Goal: Task Accomplishment & Management: Manage account settings

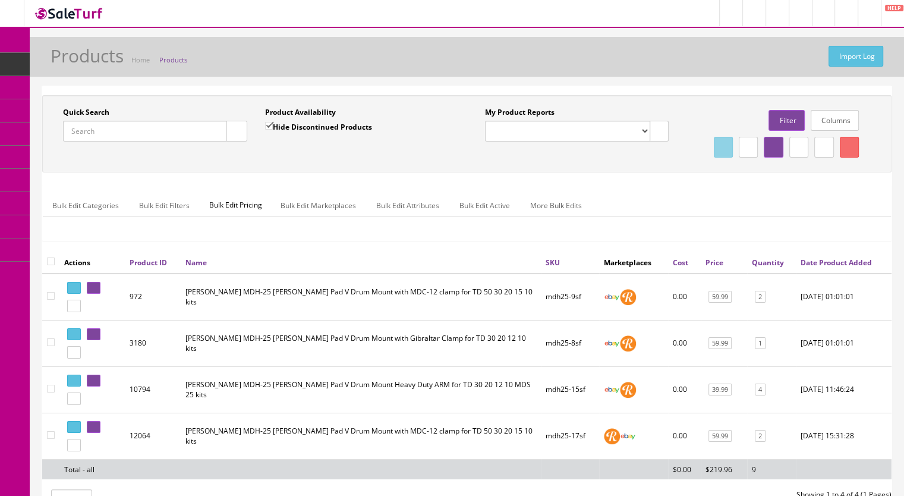
click at [109, 62] on link "Products" at bounding box center [92, 64] width 125 height 23
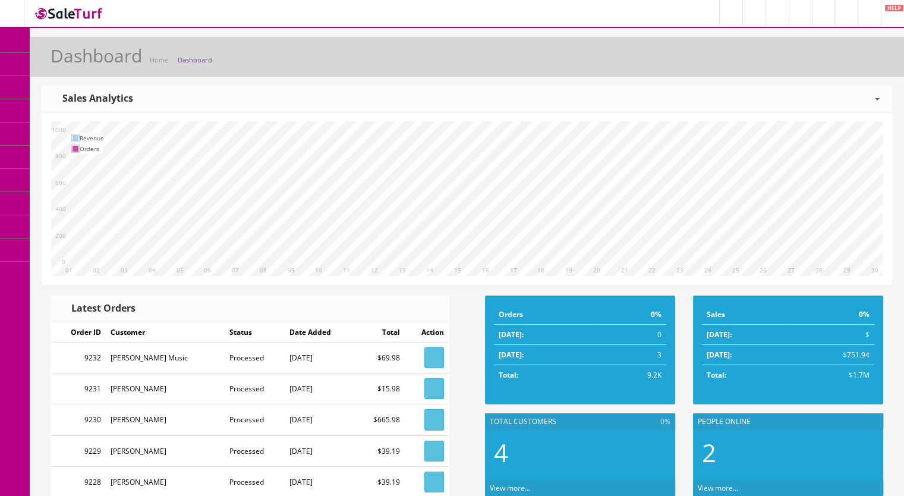
click at [86, 62] on span "Products" at bounding box center [85, 64] width 29 height 10
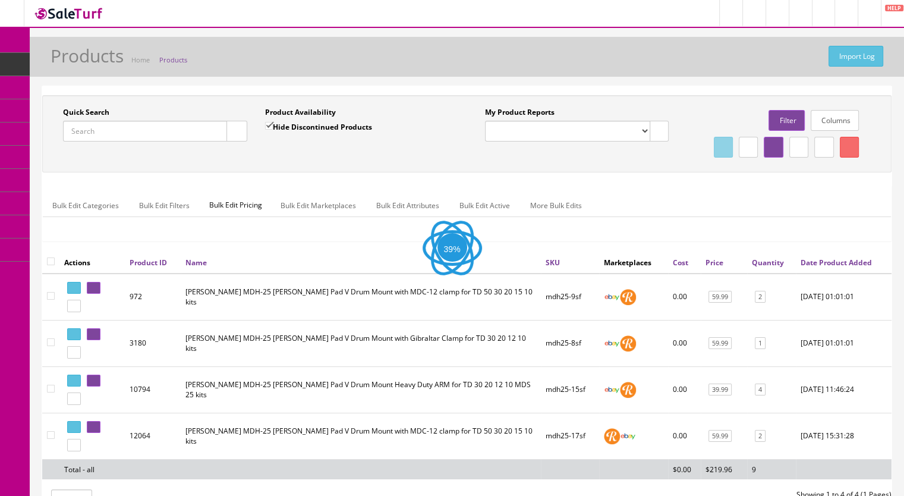
click at [97, 127] on input "Quick Search" at bounding box center [145, 131] width 164 height 21
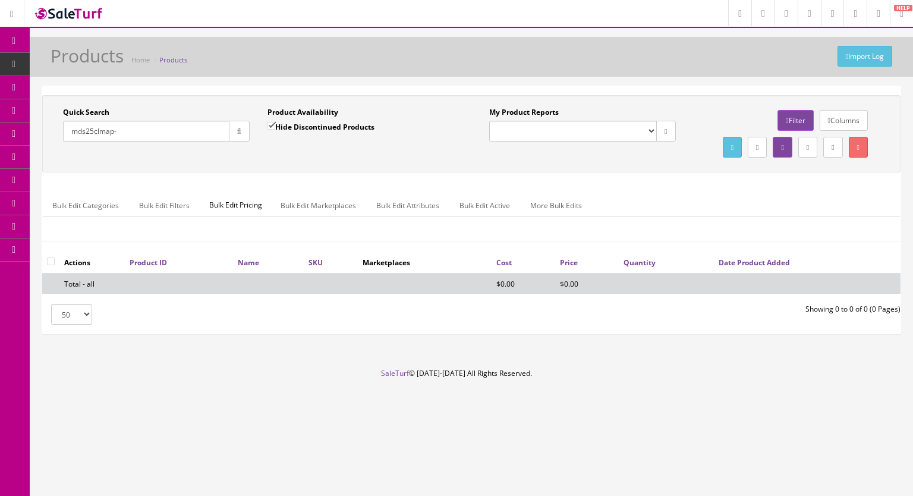
click at [100, 131] on input "mds25clmap-" at bounding box center [146, 131] width 166 height 21
drag, startPoint x: 122, startPoint y: 131, endPoint x: 96, endPoint y: 134, distance: 26.3
click at [96, 134] on input "mds25clmap-" at bounding box center [146, 131] width 166 height 21
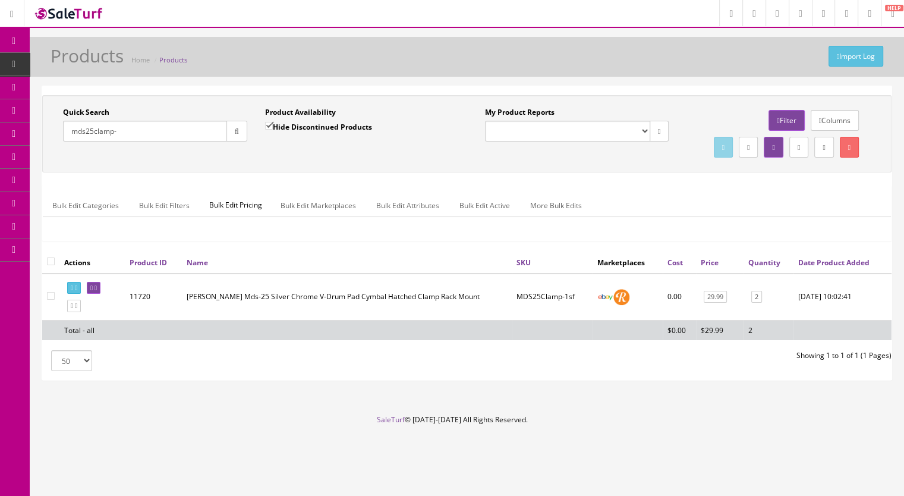
type input "mds25clamp-"
drag, startPoint x: 269, startPoint y: 124, endPoint x: 236, endPoint y: 130, distance: 33.1
click at [268, 124] on input "Hide Discontinued Products" at bounding box center [269, 126] width 8 height 8
checkbox input "false"
click at [226, 131] on button "button" at bounding box center [236, 131] width 21 height 21
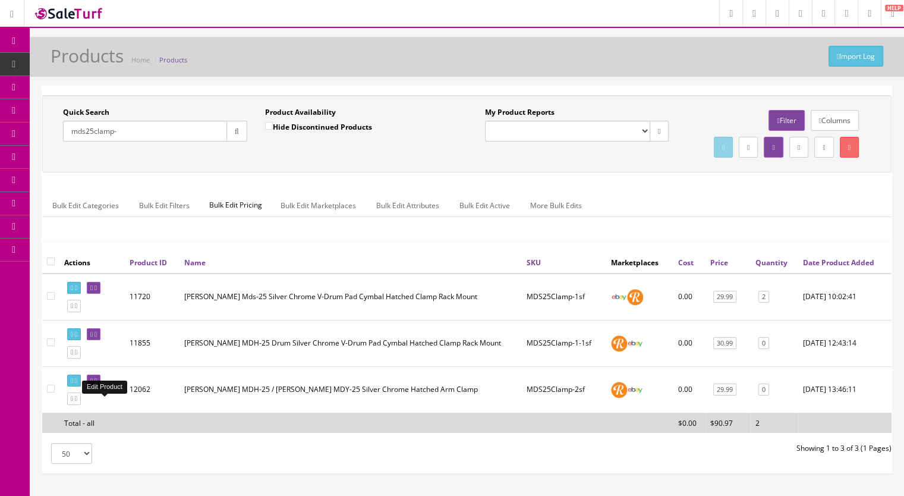
click at [93, 384] on icon at bounding box center [91, 380] width 2 height 7
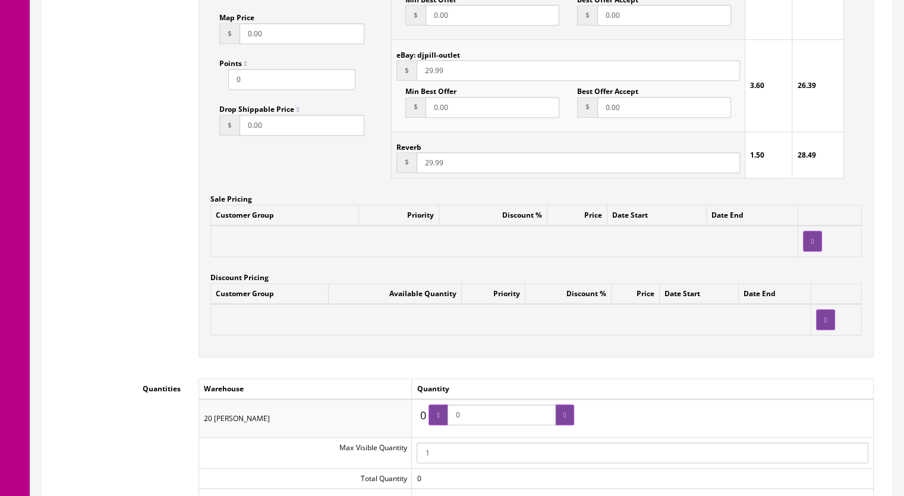
scroll to position [1010, 0]
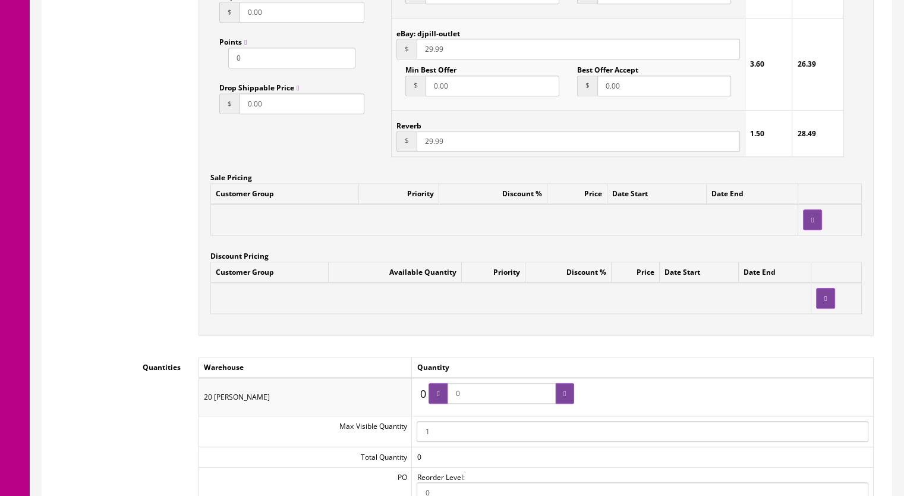
drag, startPoint x: 472, startPoint y: 393, endPoint x: 444, endPoint y: 396, distance: 28.1
click at [444, 396] on span "0" at bounding box center [501, 393] width 146 height 21
type input "2"
click at [568, 396] on div at bounding box center [564, 393] width 19 height 21
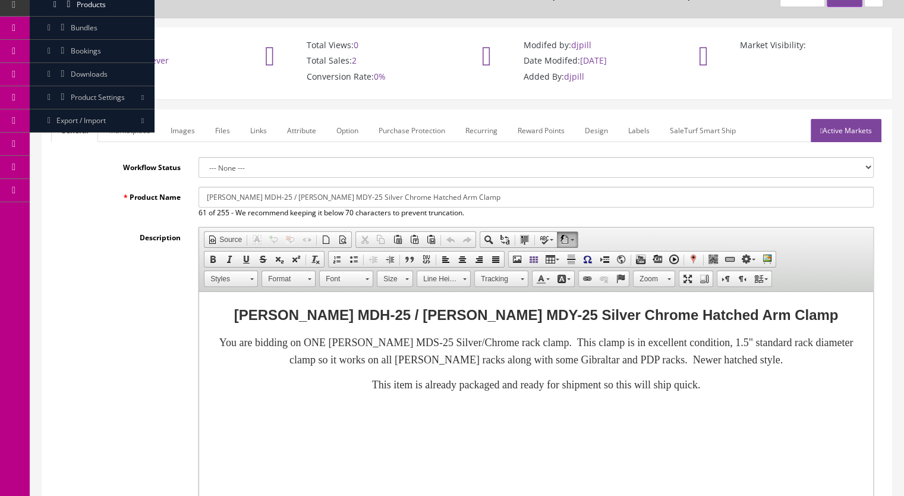
scroll to position [0, 0]
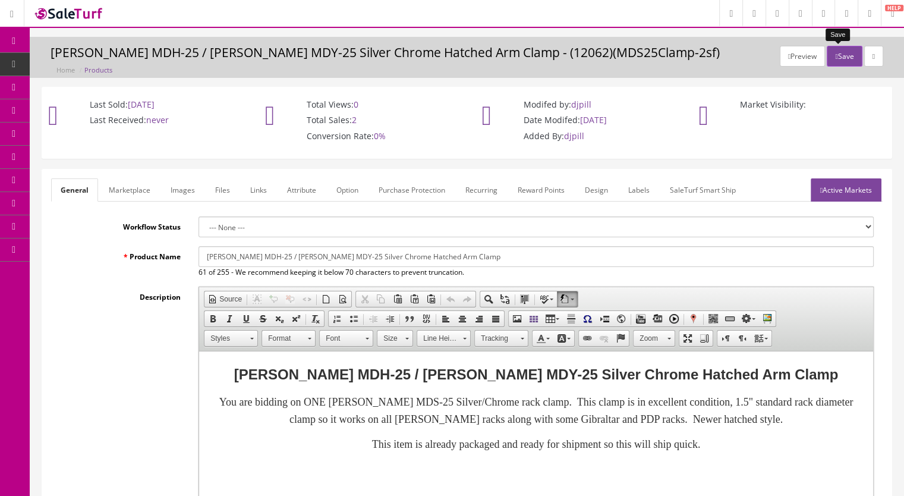
click at [839, 56] on button "Save" at bounding box center [843, 56] width 35 height 21
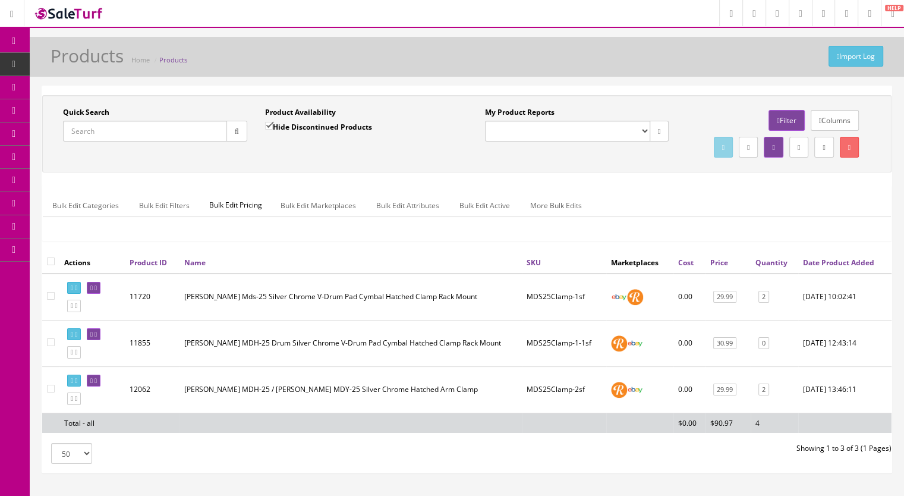
click at [93, 64] on span "Products" at bounding box center [91, 64] width 29 height 10
click at [109, 134] on input "Quick Search" at bounding box center [145, 131] width 164 height 21
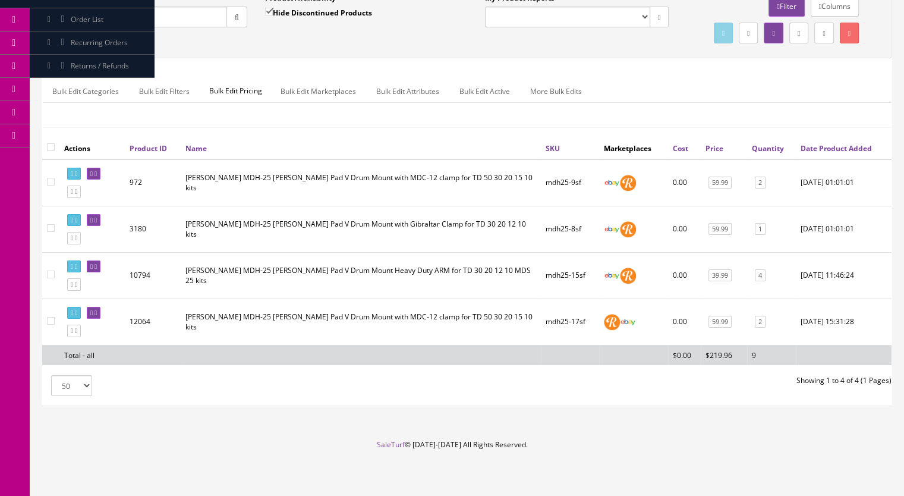
scroll to position [119, 0]
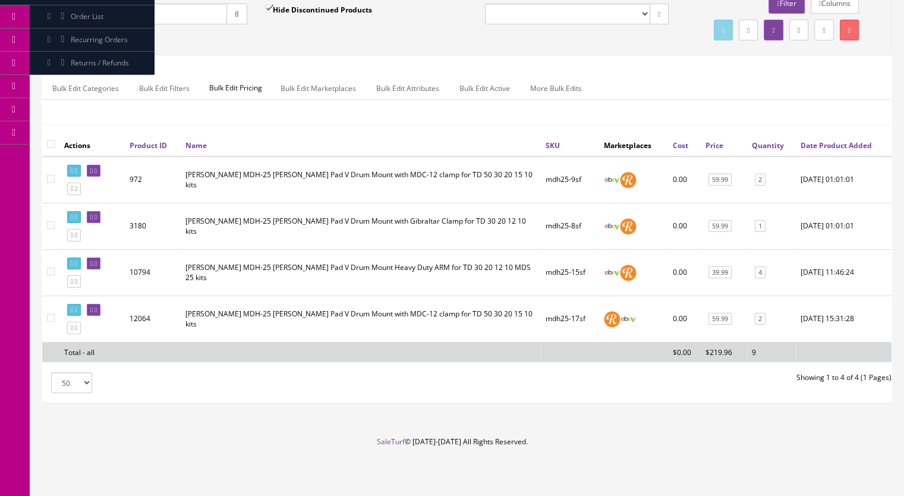
type input "mdh25-18"
click at [266, 6] on input "Hide Discontinued Products" at bounding box center [269, 9] width 8 height 8
checkbox input "false"
click at [240, 11] on button "button" at bounding box center [236, 14] width 21 height 21
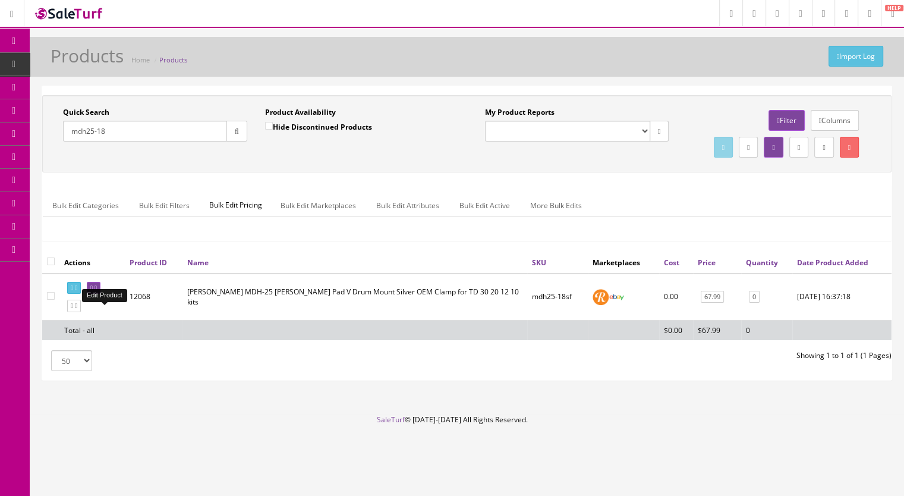
click at [97, 291] on icon at bounding box center [95, 288] width 2 height 7
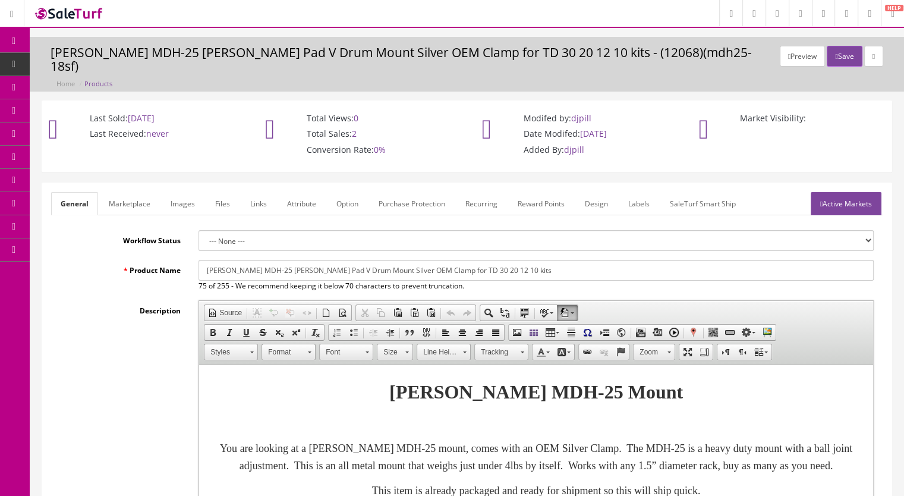
click at [169, 192] on link "Images" at bounding box center [182, 203] width 43 height 23
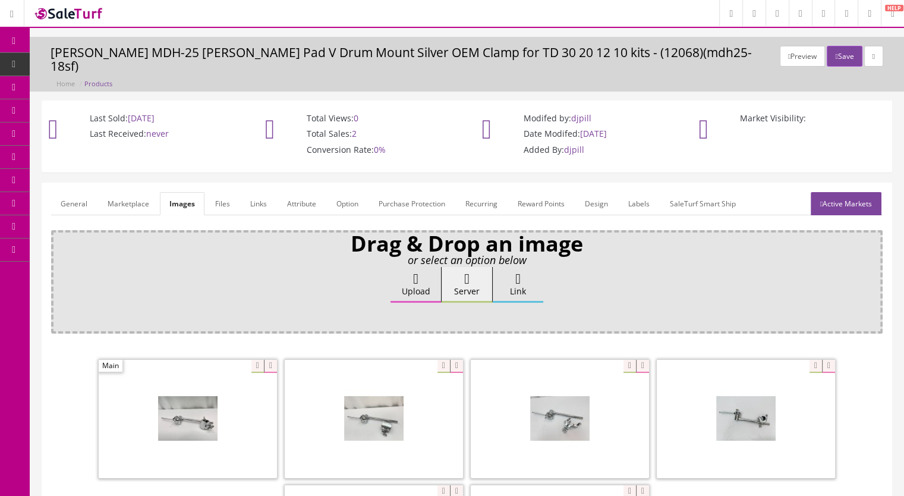
click at [69, 192] on link "General" at bounding box center [74, 203] width 46 height 23
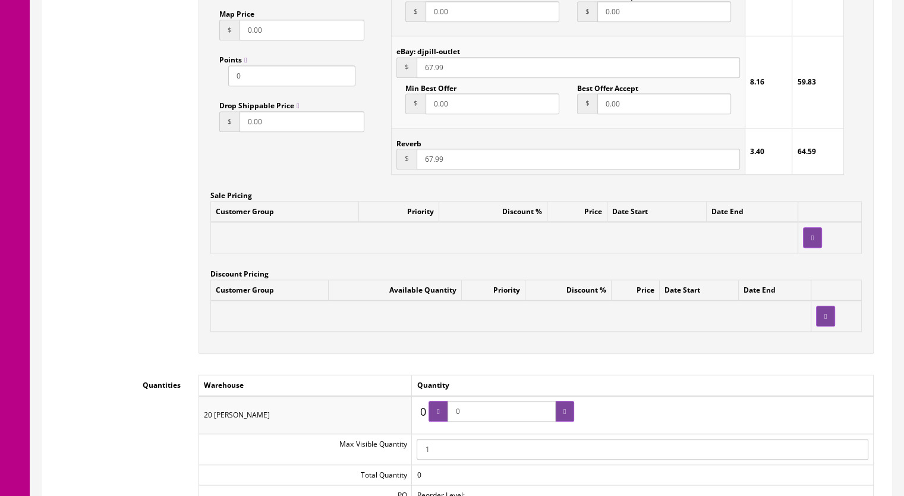
scroll to position [1010, 0]
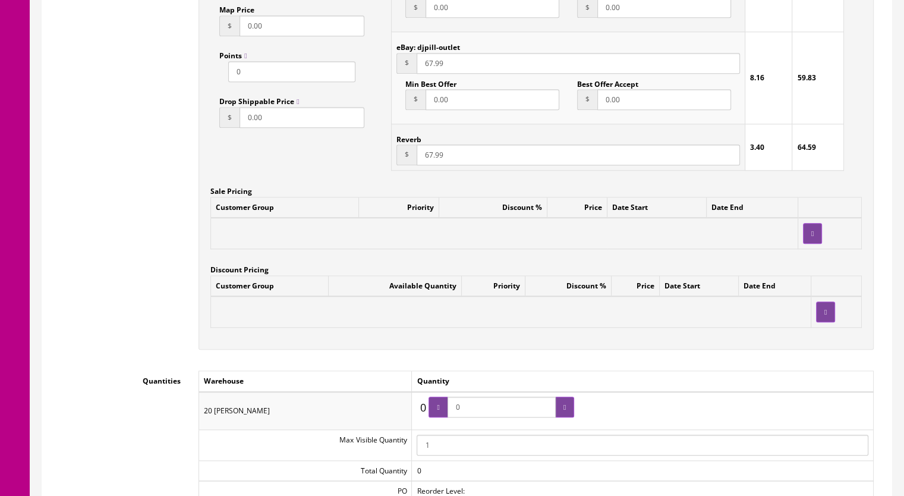
drag, startPoint x: 479, startPoint y: 395, endPoint x: 450, endPoint y: 397, distance: 28.6
click at [450, 397] on span "0" at bounding box center [501, 406] width 146 height 21
type input "1"
click at [568, 396] on div at bounding box center [564, 406] width 19 height 21
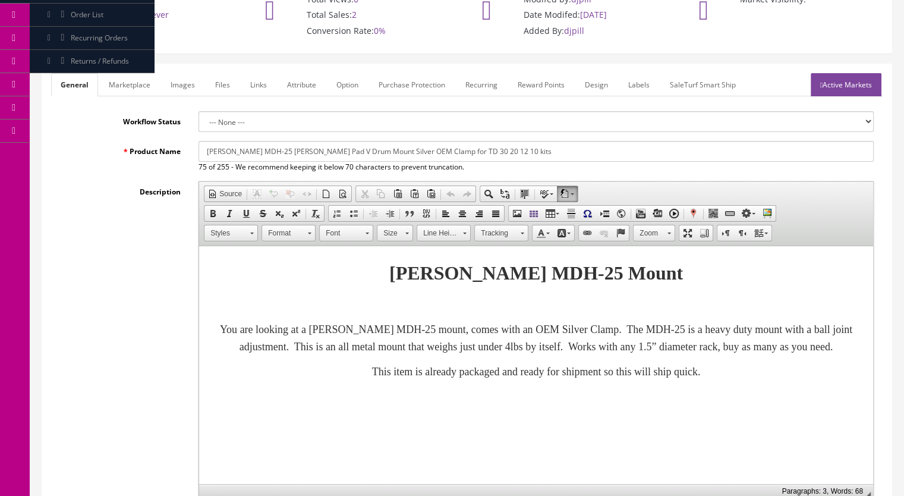
scroll to position [0, 0]
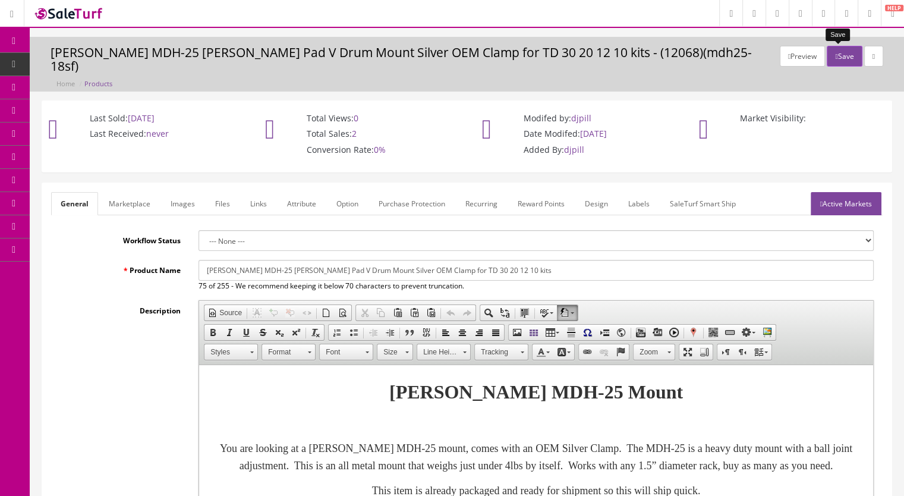
click at [835, 51] on button "Save" at bounding box center [843, 56] width 35 height 21
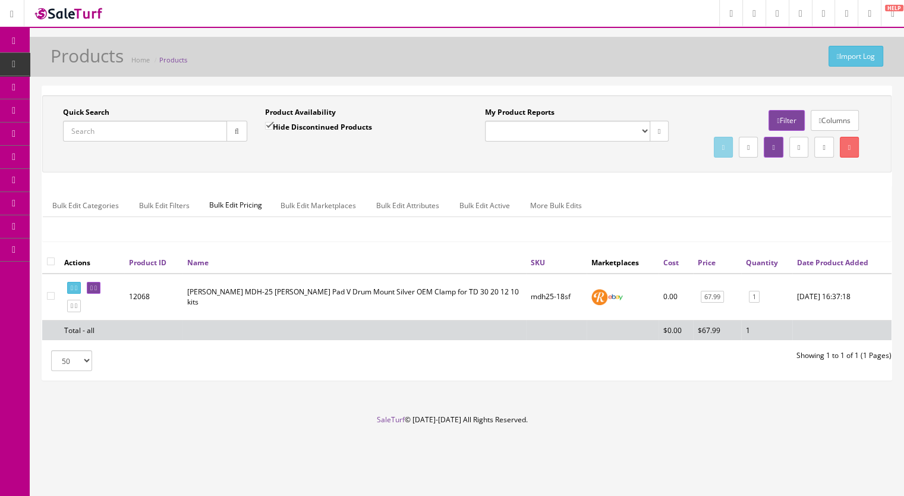
click at [102, 134] on input "Quick Search" at bounding box center [145, 131] width 164 height 21
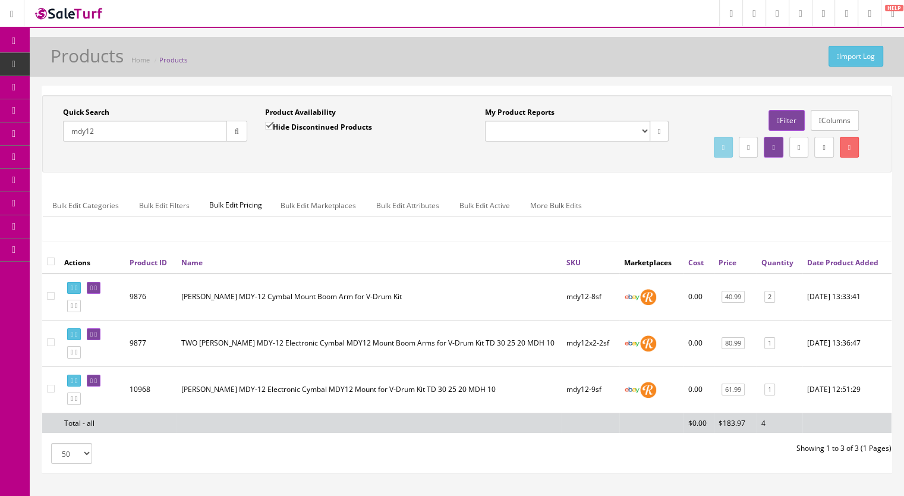
click at [121, 135] on input "mdy12" at bounding box center [145, 131] width 164 height 21
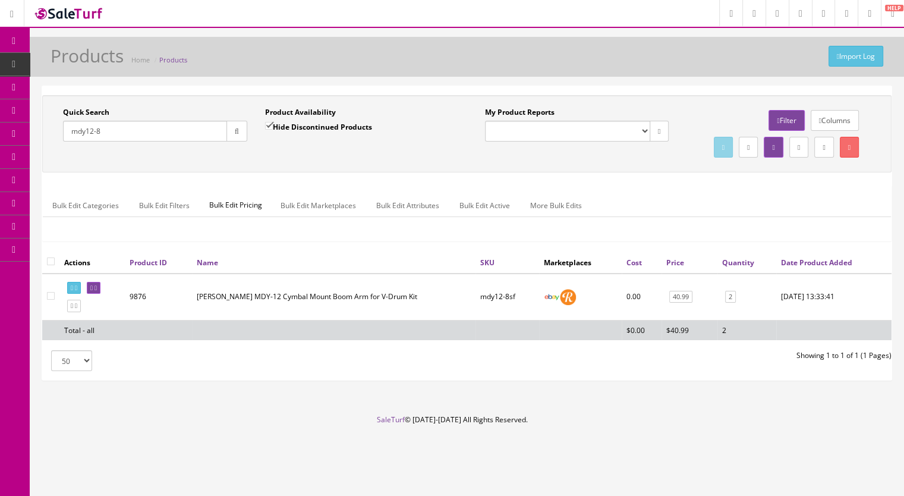
type input "mdy12-8"
click at [145, 130] on input "mdy12-8" at bounding box center [145, 131] width 164 height 21
click at [97, 291] on icon at bounding box center [95, 288] width 2 height 7
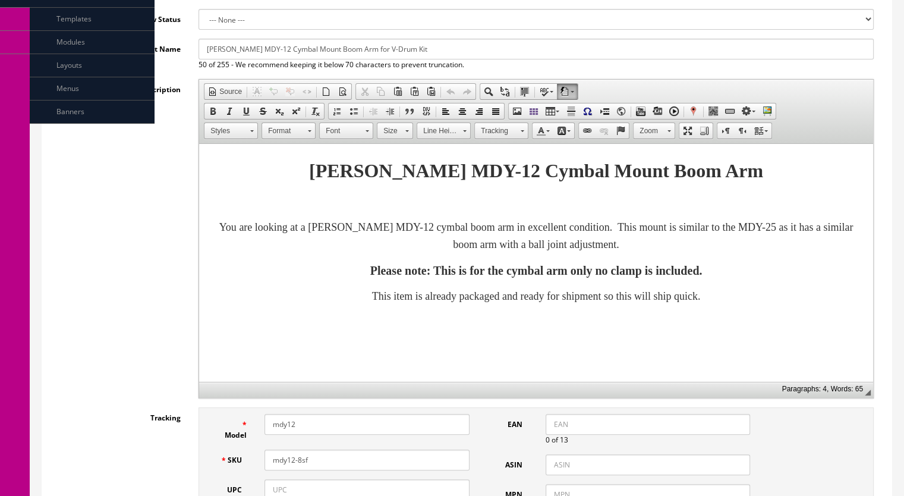
scroll to position [59, 0]
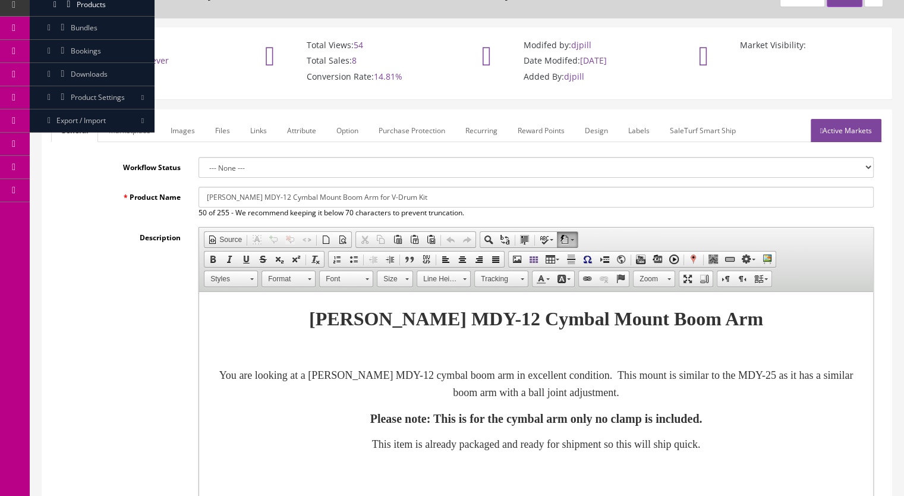
click at [824, 131] on link "Active Markets" at bounding box center [845, 130] width 71 height 23
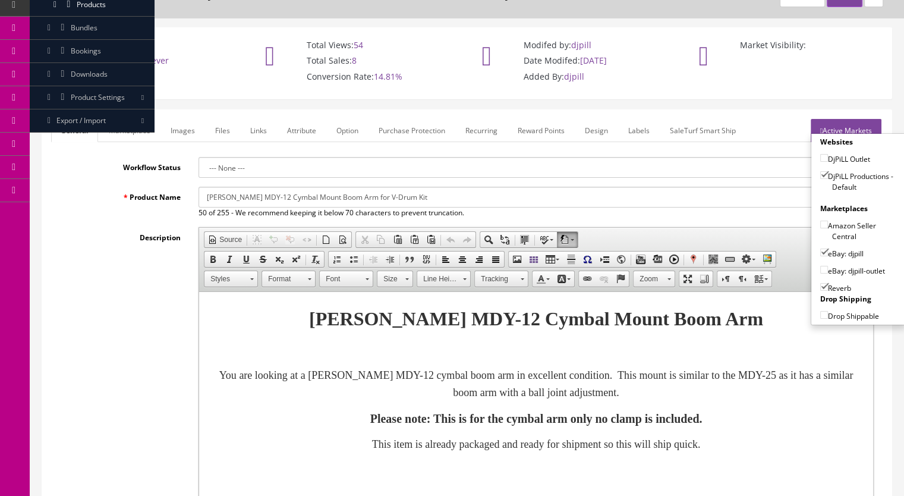
click at [820, 248] on input"] "eBay: djpill" at bounding box center [824, 252] width 8 height 8
checkbox input"] "false"
click at [820, 267] on input"] "eBay: djpill-outlet" at bounding box center [824, 270] width 8 height 8
checkbox input"] "true"
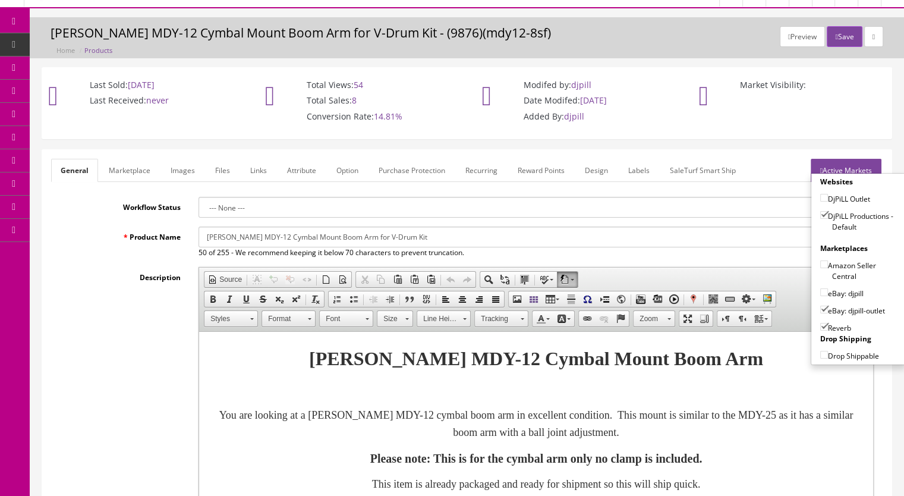
scroll to position [0, 0]
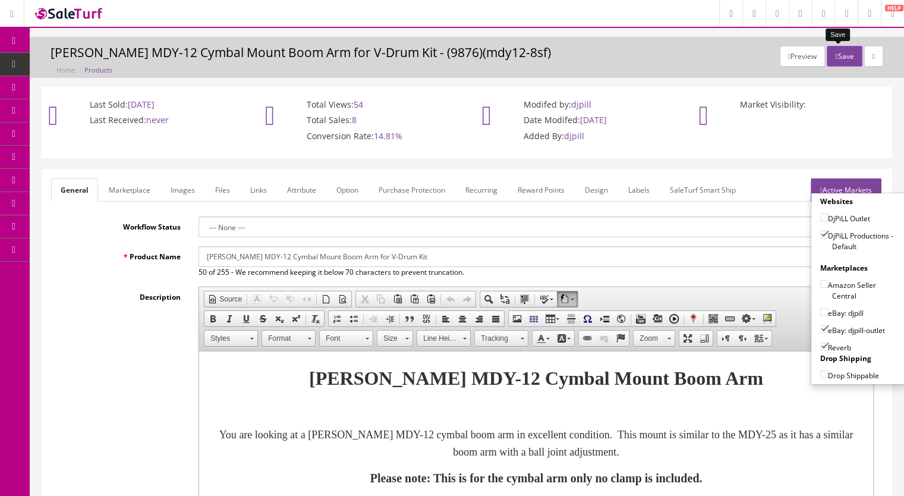
click at [835, 56] on icon "button" at bounding box center [836, 56] width 2 height 7
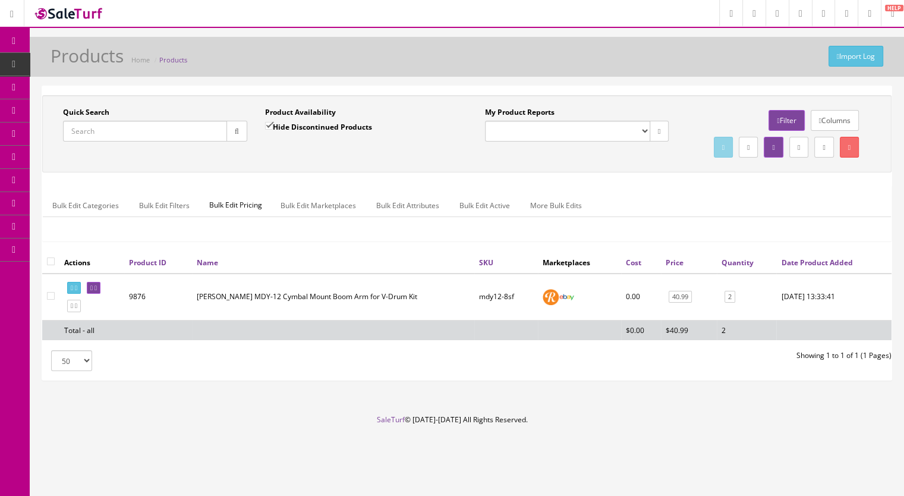
click at [63, 67] on link "Products" at bounding box center [92, 64] width 125 height 23
click at [87, 121] on input "Quick Search" at bounding box center [145, 131] width 164 height 21
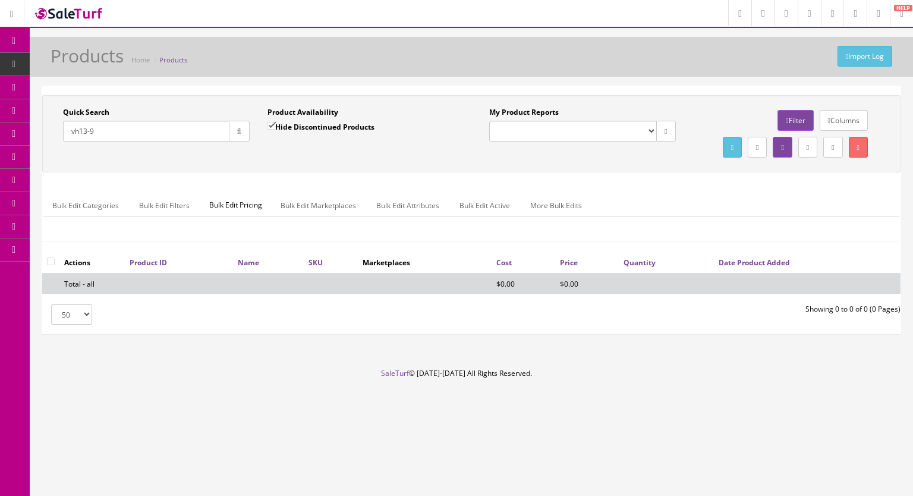
type input "vh13-9"
click at [269, 122] on input "Hide Discontinued Products" at bounding box center [271, 126] width 8 height 8
checkbox input "false"
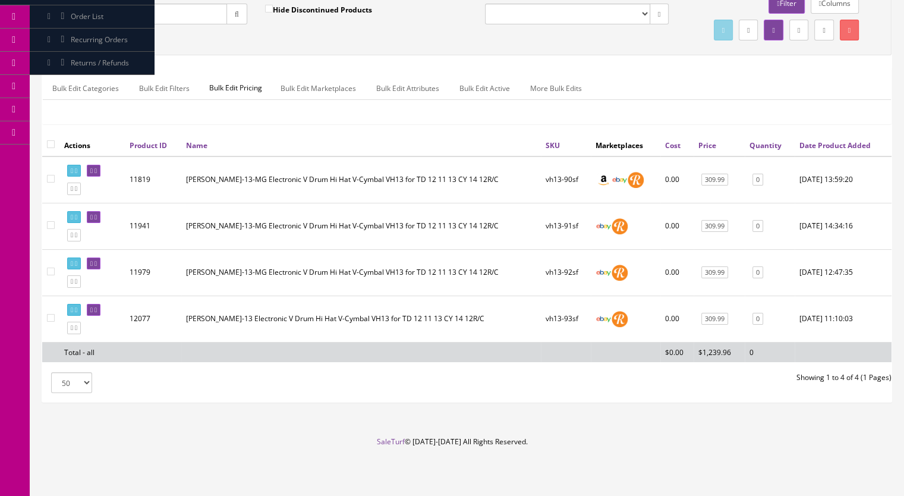
scroll to position [59, 0]
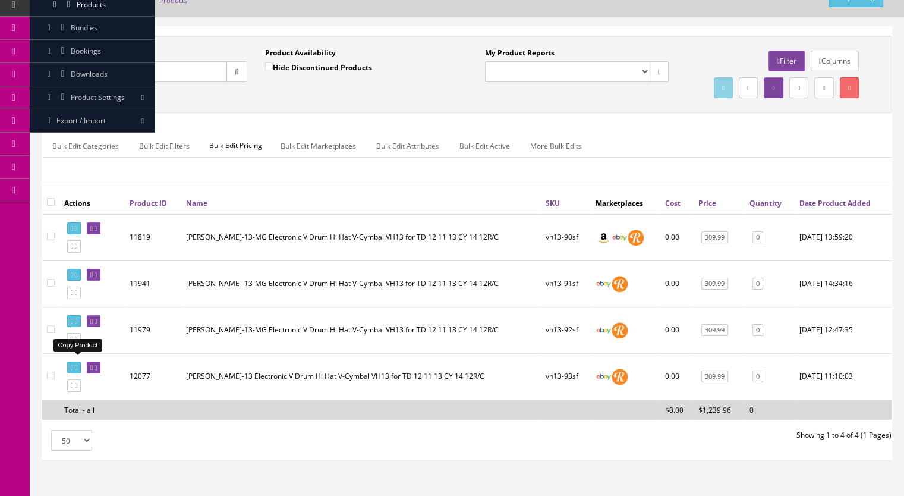
click at [77, 342] on icon at bounding box center [76, 339] width 2 height 7
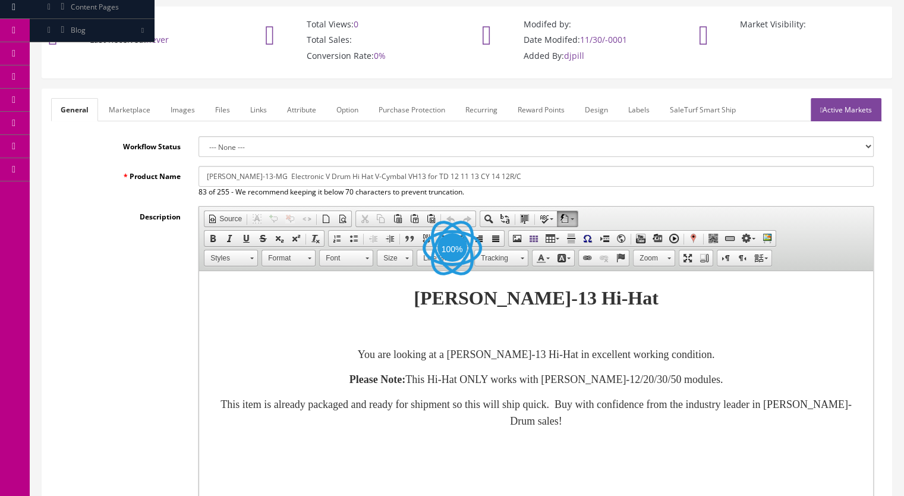
scroll to position [238, 0]
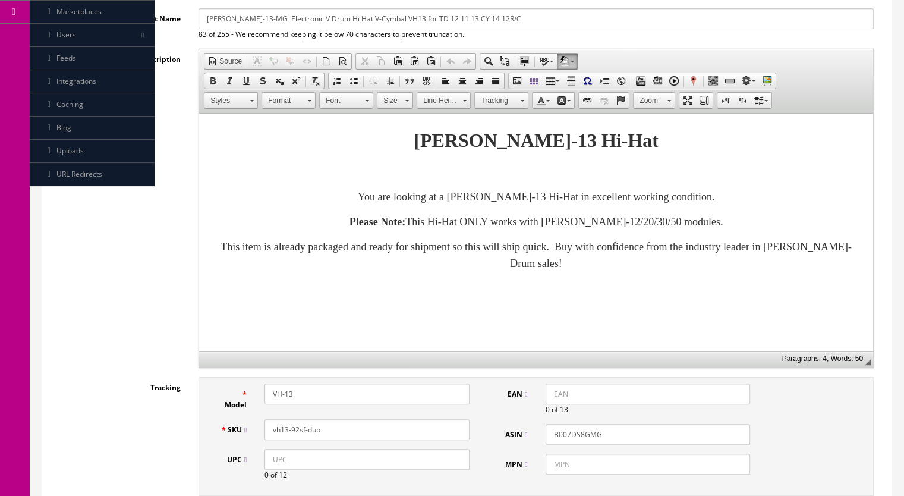
drag, startPoint x: 324, startPoint y: 428, endPoint x: 296, endPoint y: 430, distance: 27.9
click at [296, 430] on input "vh13-92sf-dup" at bounding box center [366, 429] width 205 height 21
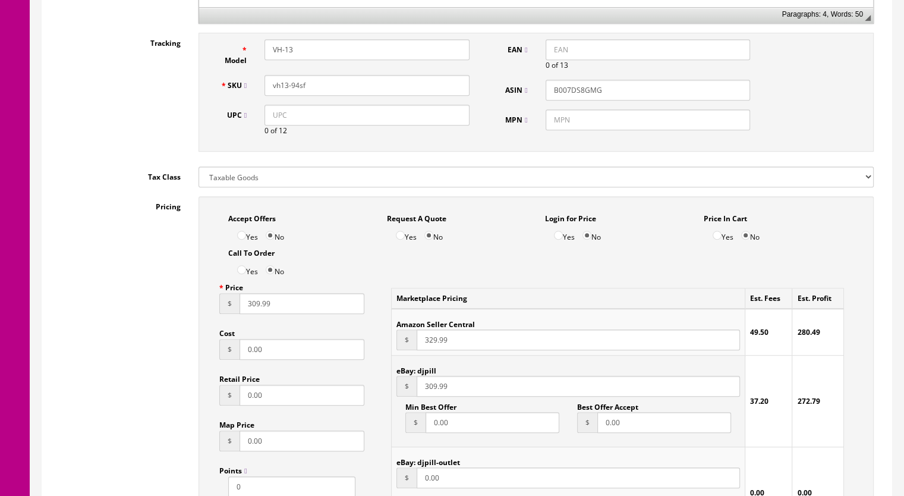
scroll to position [594, 0]
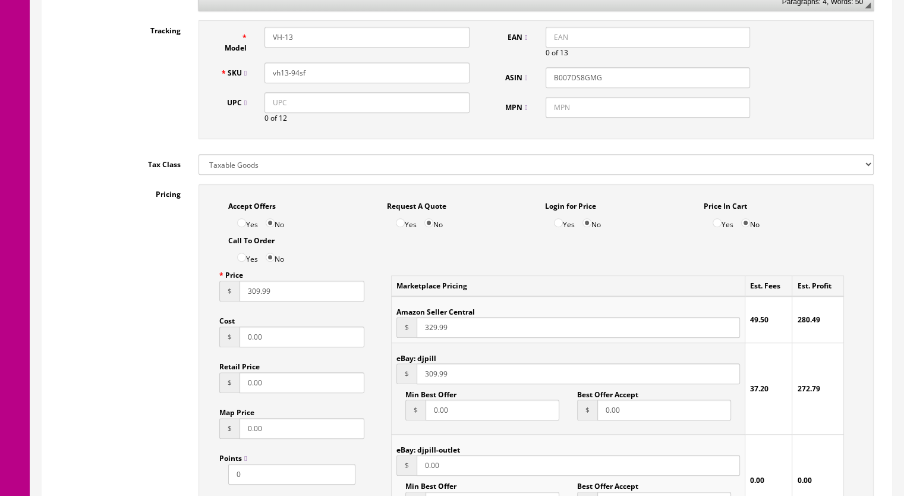
type input "vh13-94sf"
click at [252, 295] on input "309.99" at bounding box center [301, 290] width 125 height 21
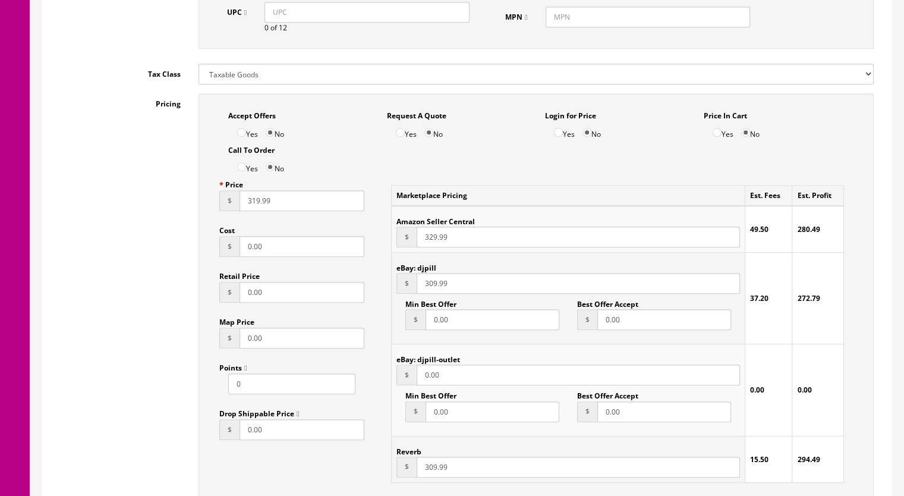
scroll to position [832, 0]
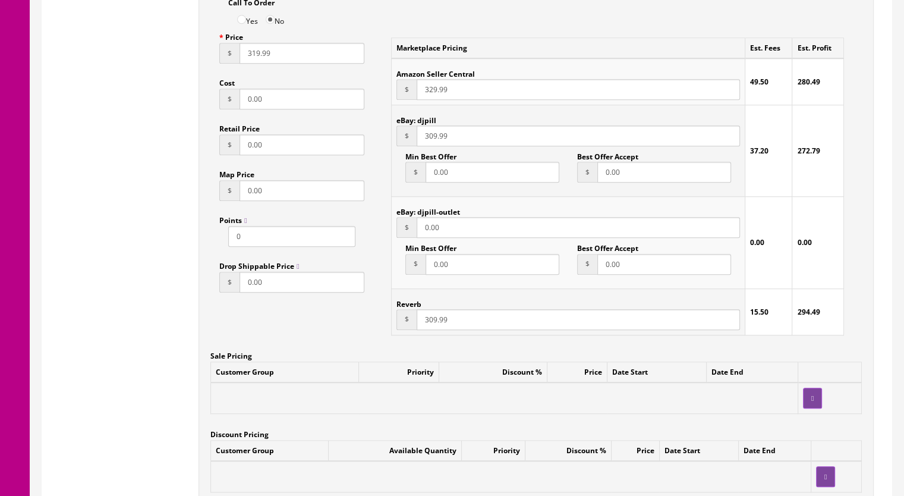
type input "319.99"
click at [428, 323] on input "309.99" at bounding box center [577, 319] width 323 height 21
type input "319.99"
click at [428, 138] on input "309.99" at bounding box center [577, 135] width 323 height 21
type input "319.99"
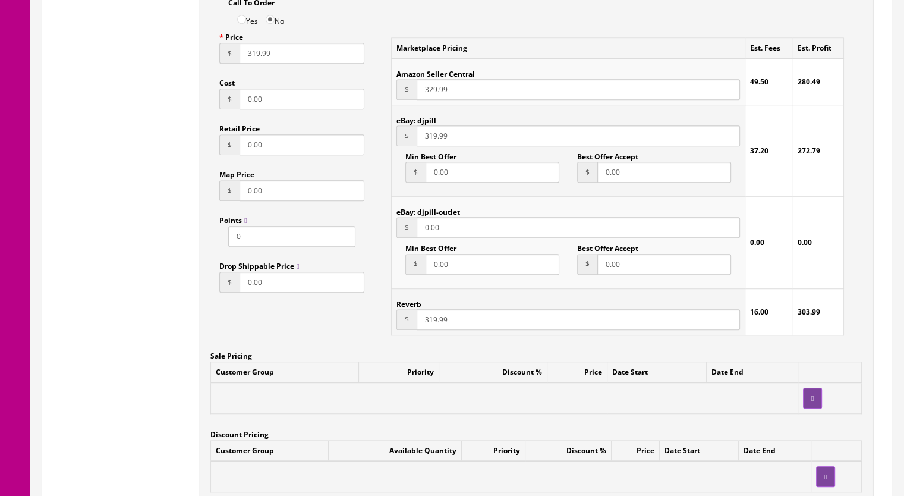
click at [433, 325] on input "319.99" at bounding box center [577, 319] width 323 height 21
type input "314.99"
click at [431, 138] on input "319.99" at bounding box center [577, 135] width 323 height 21
type input "314.99"
click at [253, 57] on input "319.99" at bounding box center [301, 53] width 125 height 21
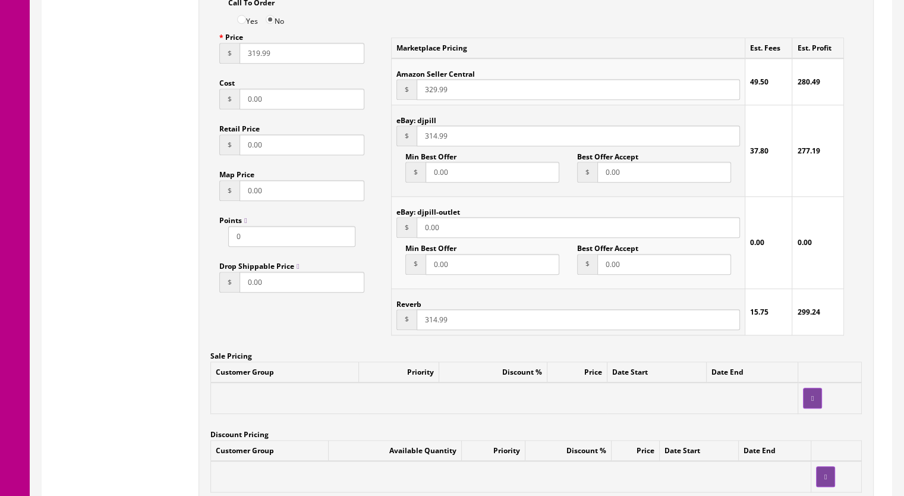
drag, startPoint x: 255, startPoint y: 57, endPoint x: 295, endPoint y: 51, distance: 40.3
click at [255, 56] on input "319.99" at bounding box center [301, 53] width 125 height 21
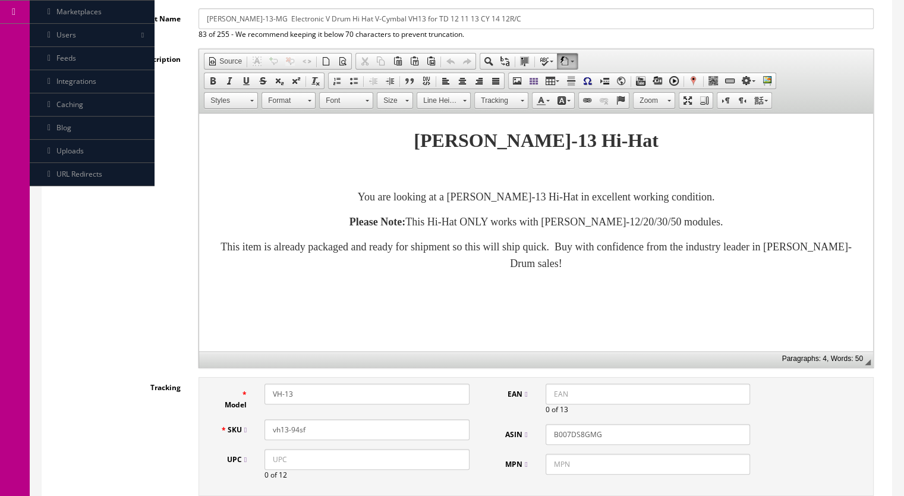
scroll to position [178, 0]
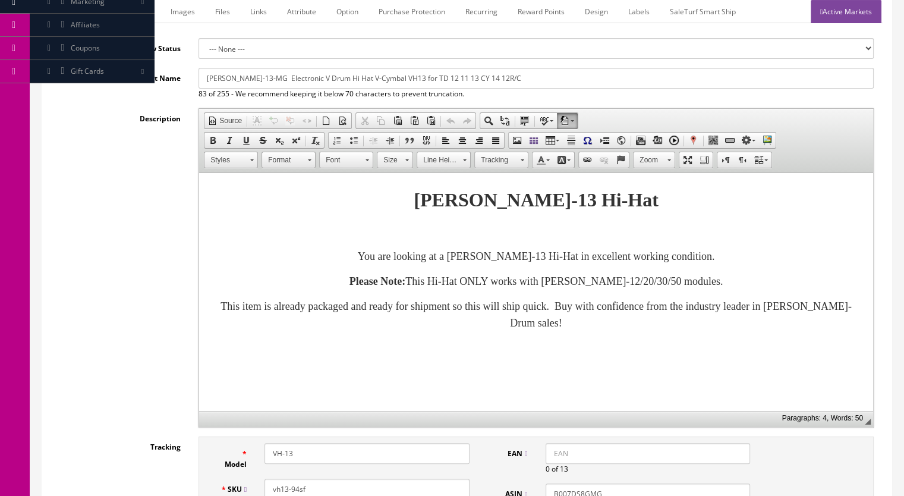
type input "314.99"
click at [132, 11] on link "Marketplace" at bounding box center [129, 11] width 61 height 23
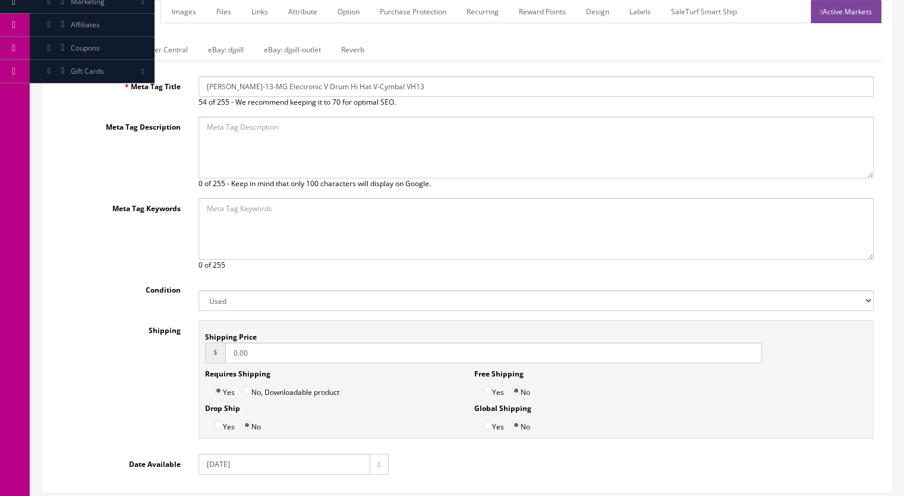
click at [347, 52] on link "Reverb" at bounding box center [353, 49] width 42 height 23
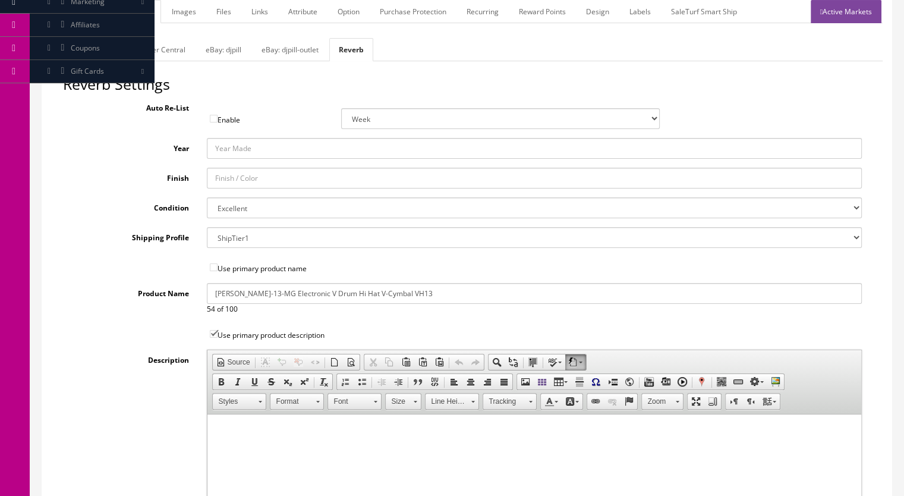
click at [267, 208] on select "Brand New Mint Excellent Very Good Good Fair Poor B-Stock Non Functioning" at bounding box center [534, 207] width 655 height 21
select select "ae4d9114-1bd7-4ec5-a4ba-6653af5ac84d"
click at [207, 197] on select "Brand New Mint Excellent Very Good Good Fair Poor B-Stock Non Functioning" at bounding box center [534, 207] width 655 height 21
click at [185, 12] on link "Images" at bounding box center [183, 11] width 43 height 23
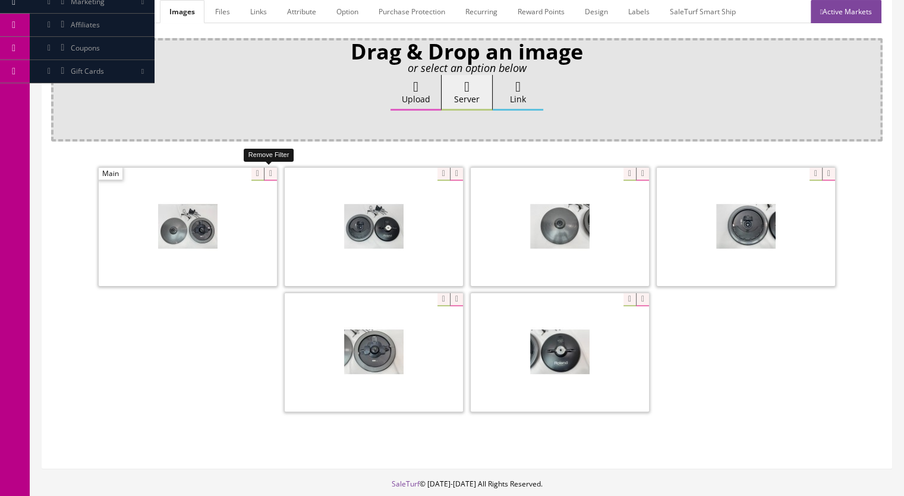
click at [268, 171] on icon at bounding box center [270, 174] width 13 height 13
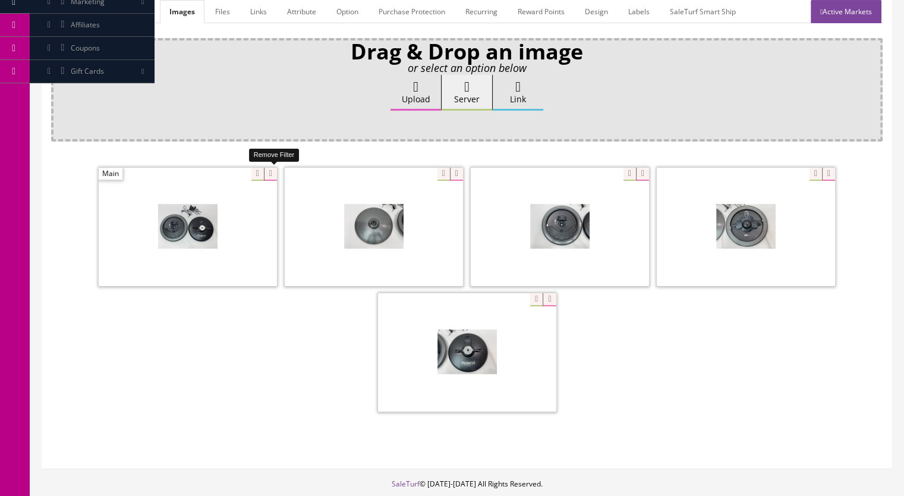
click at [268, 172] on icon at bounding box center [270, 174] width 13 height 13
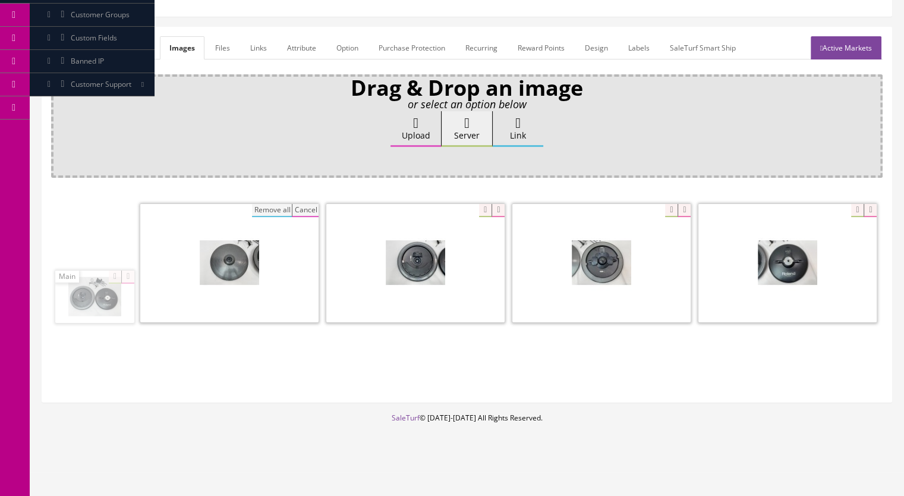
scroll to position [140, 0]
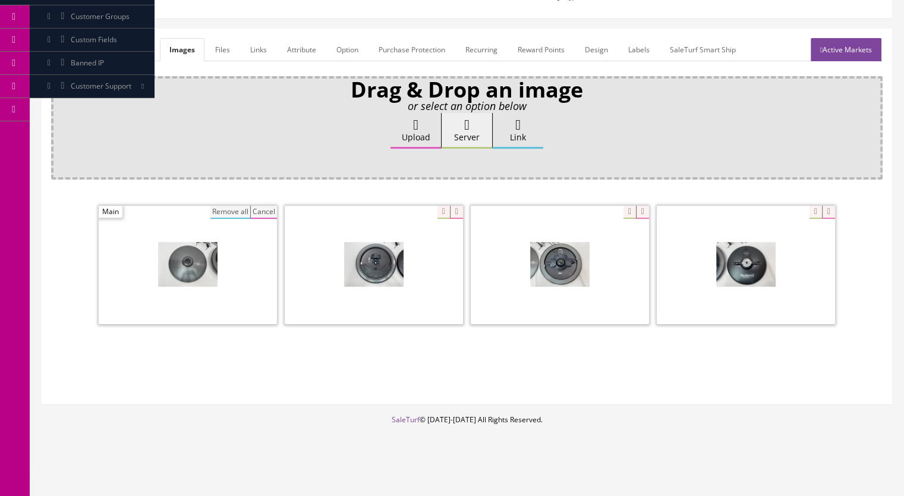
click at [228, 213] on button "Remove all" at bounding box center [230, 212] width 40 height 13
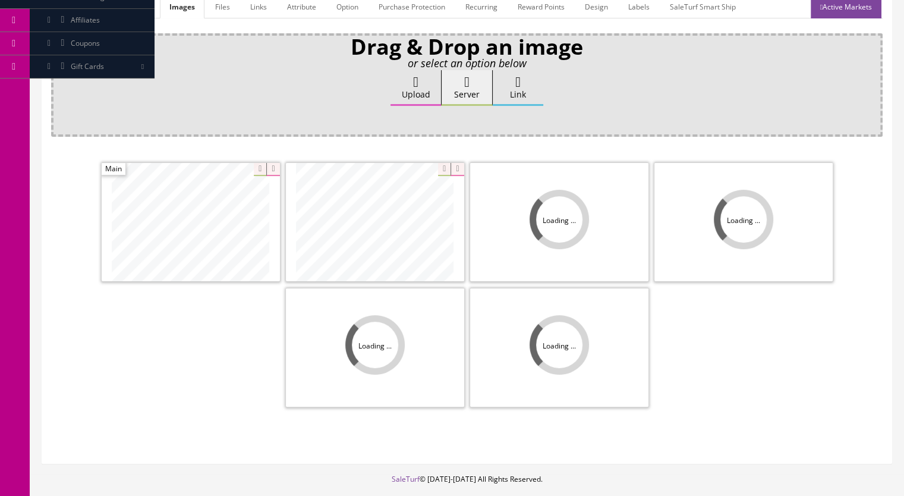
scroll to position [242, 0]
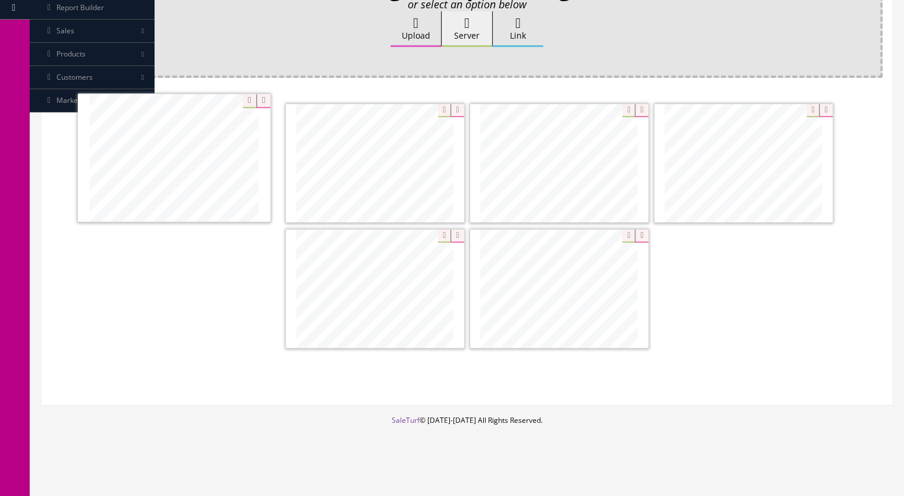
drag, startPoint x: 265, startPoint y: 195, endPoint x: 210, endPoint y: 195, distance: 54.7
drag, startPoint x: 429, startPoint y: 300, endPoint x: 416, endPoint y: 169, distance: 132.0
drag, startPoint x: 763, startPoint y: 191, endPoint x: 564, endPoint y: 186, distance: 198.5
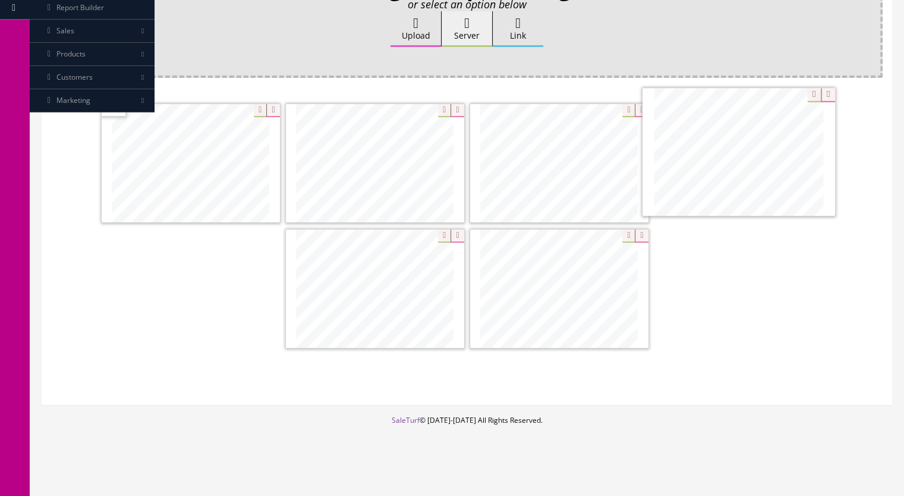
drag, startPoint x: 405, startPoint y: 304, endPoint x: 768, endPoint y: 183, distance: 382.5
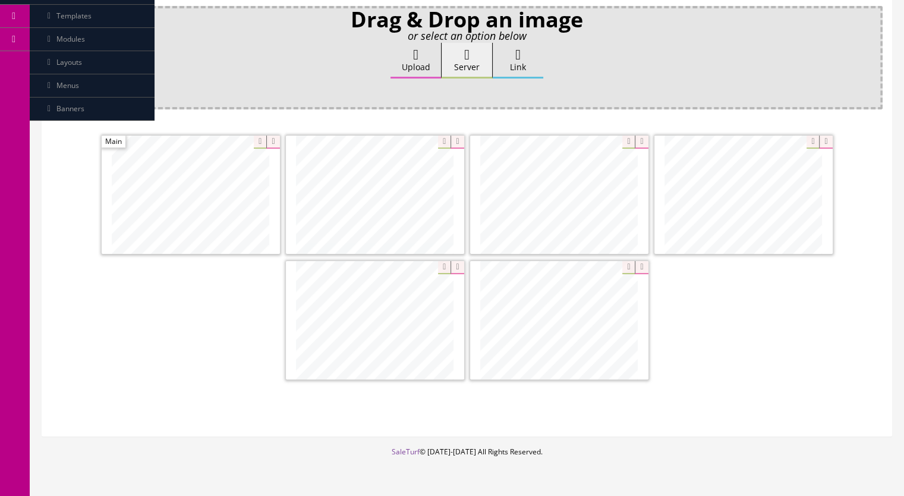
scroll to position [182, 0]
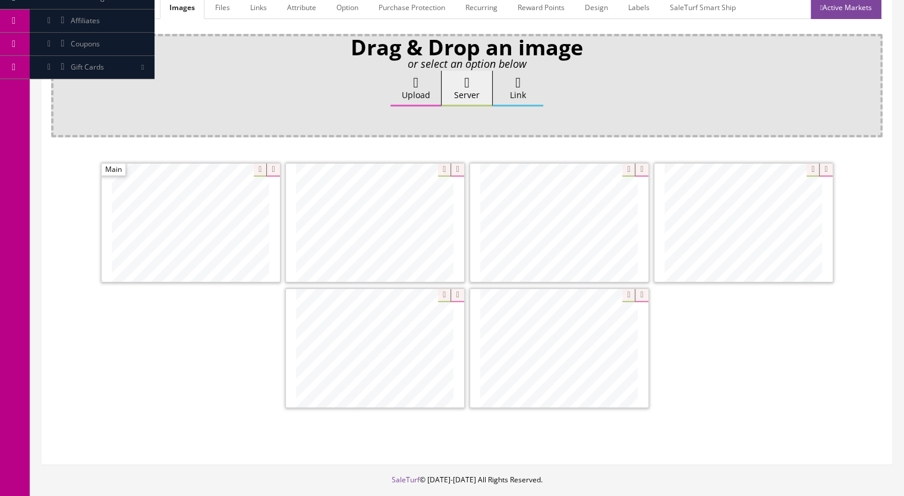
click at [836, 12] on link "Active Markets" at bounding box center [845, 7] width 71 height 23
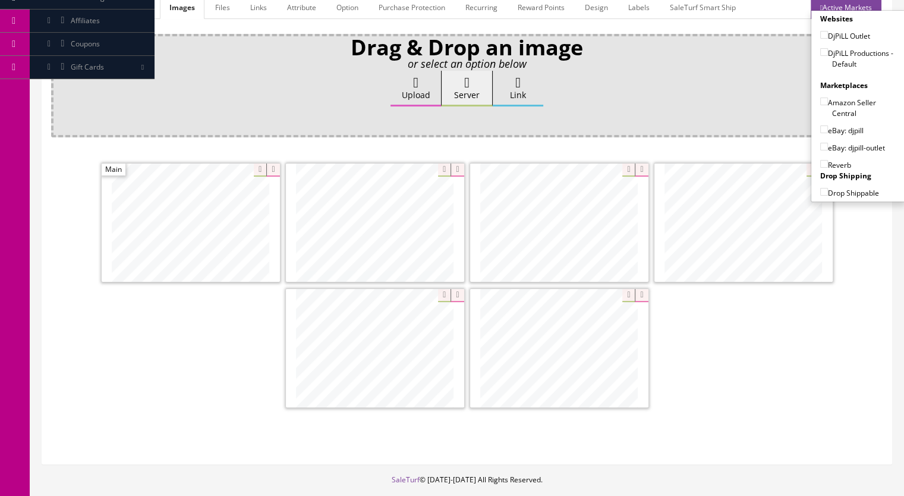
click at [820, 51] on input"] "DjPiLL Productions - Default" at bounding box center [824, 52] width 8 height 8
checkbox input"] "true"
click at [820, 127] on input"] "eBay: djpill" at bounding box center [824, 129] width 8 height 8
checkbox input"] "true"
click at [820, 160] on input"] "Reverb" at bounding box center [824, 164] width 8 height 8
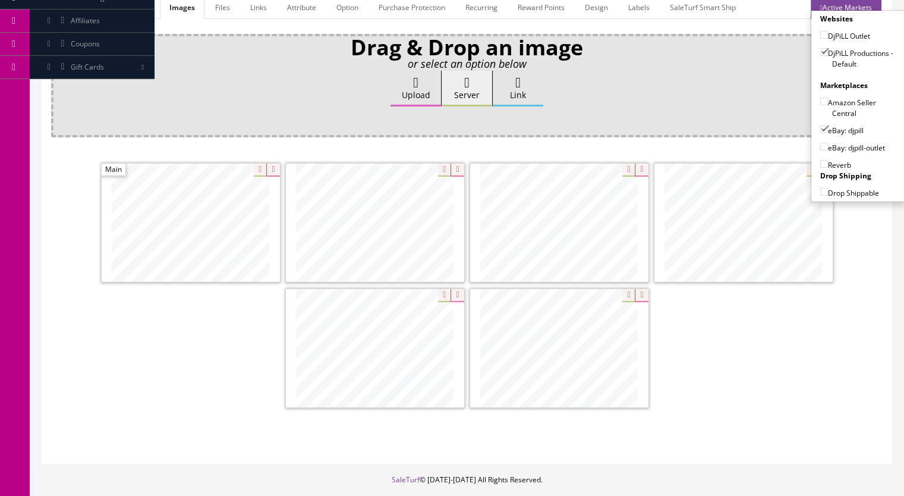
checkbox input"] "true"
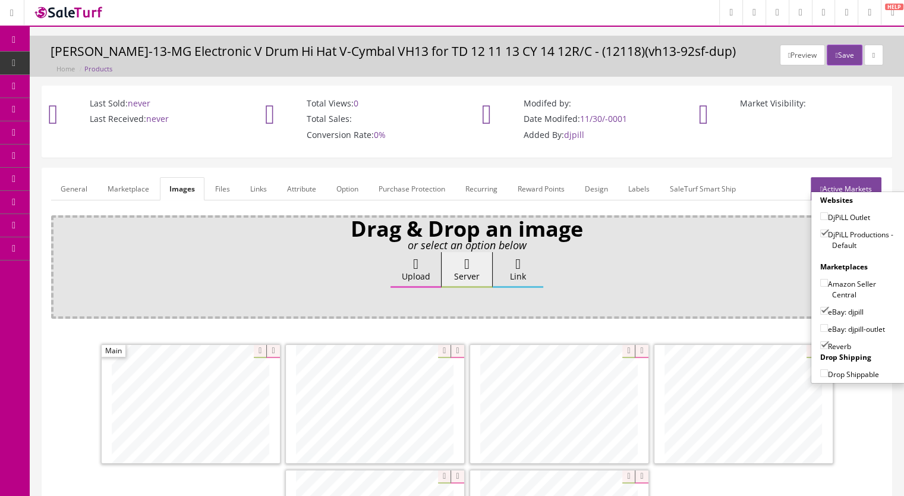
scroll to position [0, 0]
click at [838, 53] on button "Save" at bounding box center [843, 56] width 35 height 21
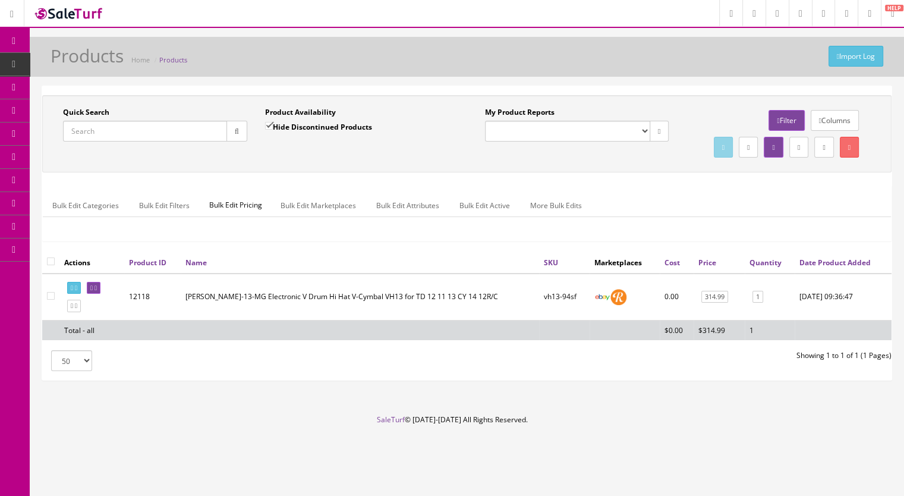
click at [97, 55] on link "Products" at bounding box center [92, 64] width 125 height 23
